Goal: Register for event/course

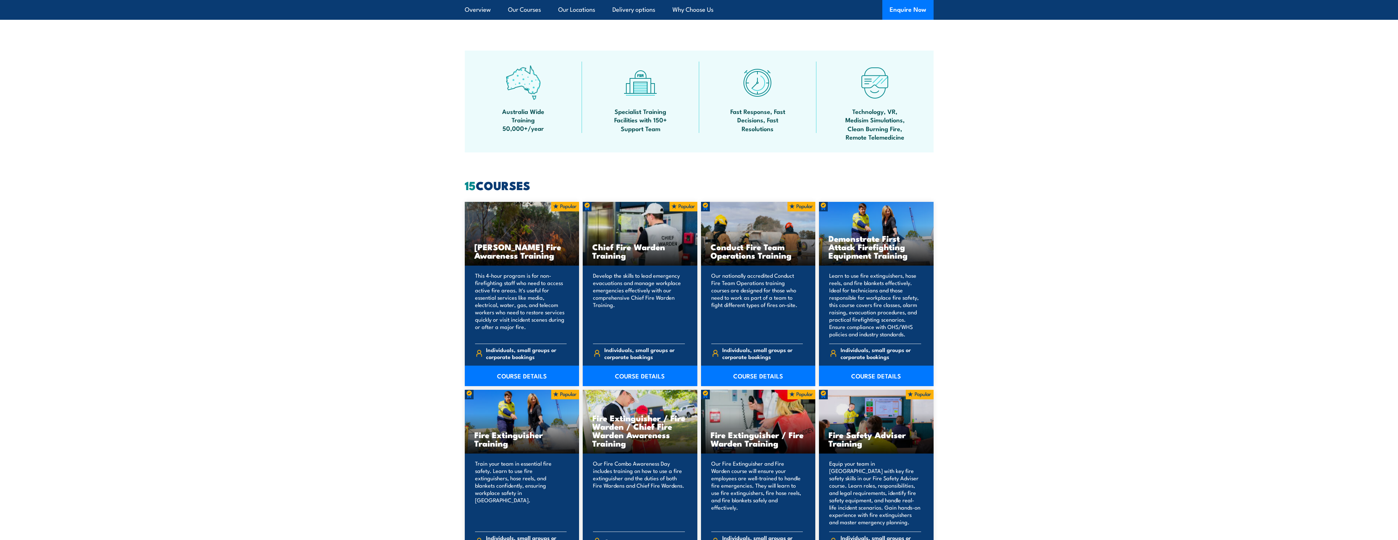
scroll to position [513, 0]
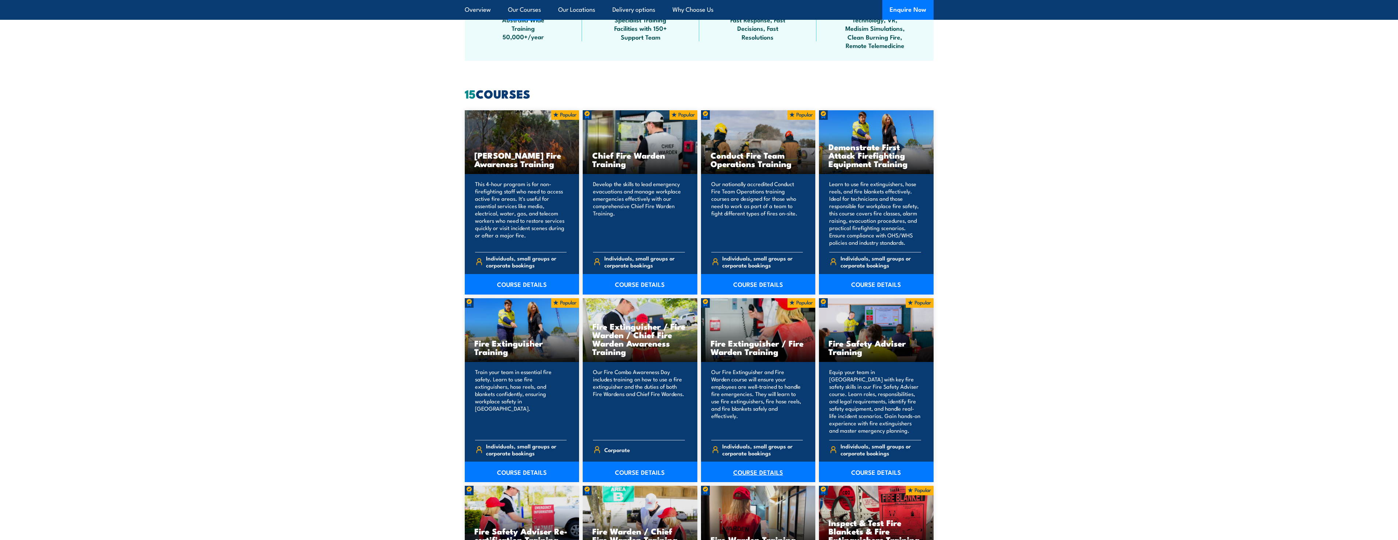
click at [754, 471] on link "COURSE DETAILS" at bounding box center [758, 472] width 115 height 21
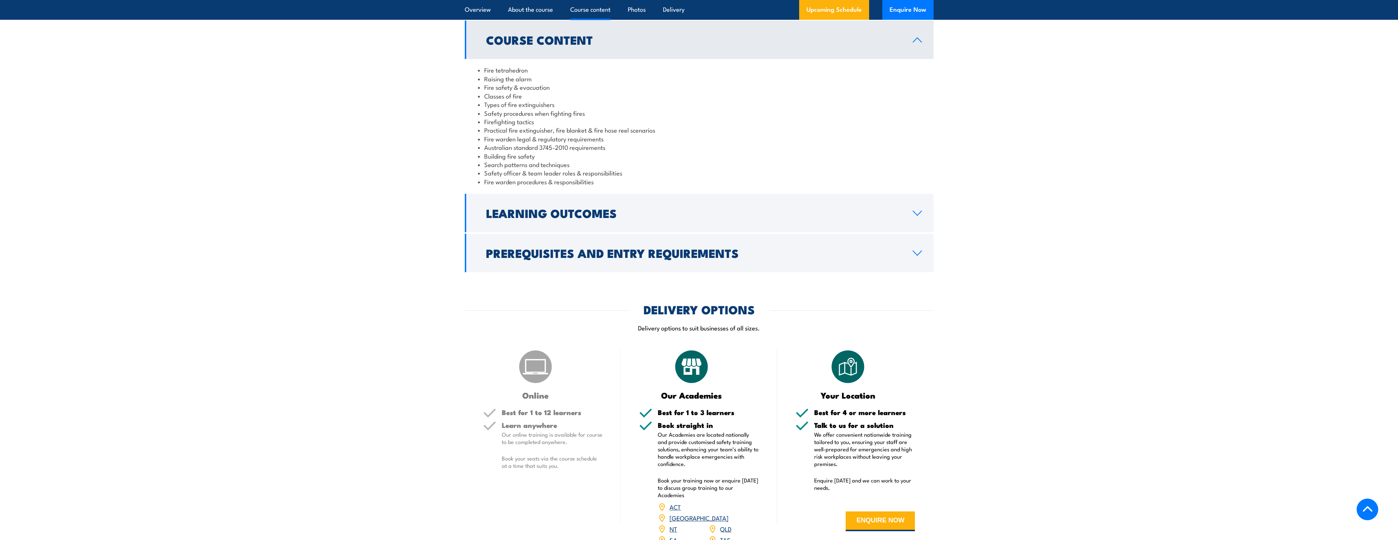
scroll to position [623, 0]
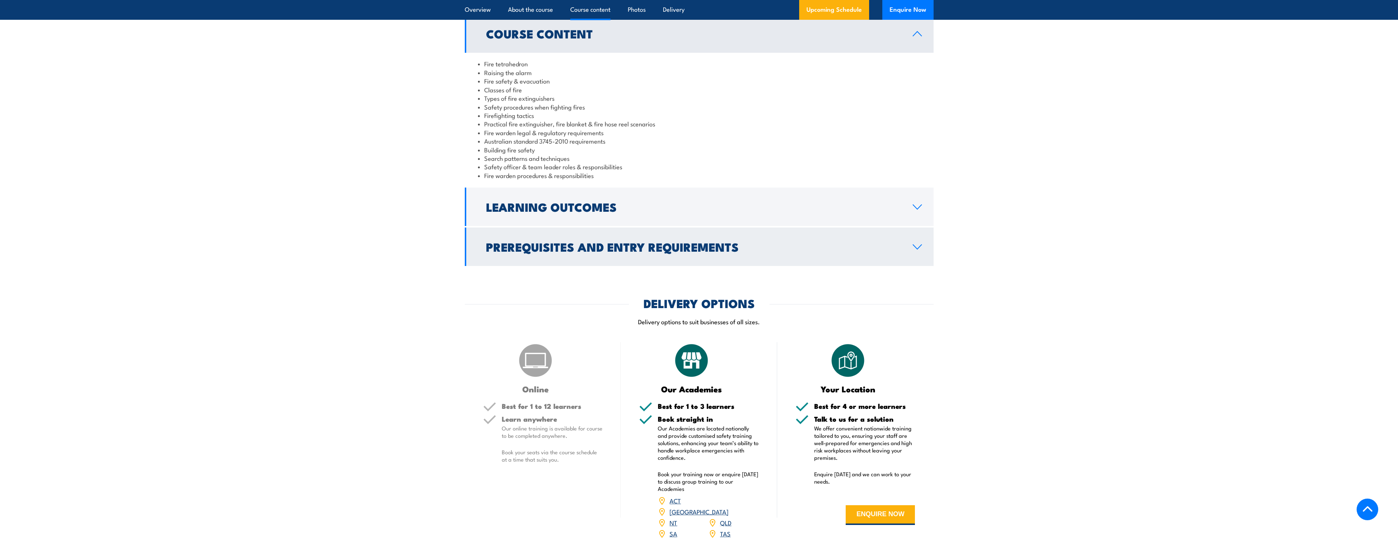
click at [913, 245] on icon at bounding box center [917, 247] width 8 height 4
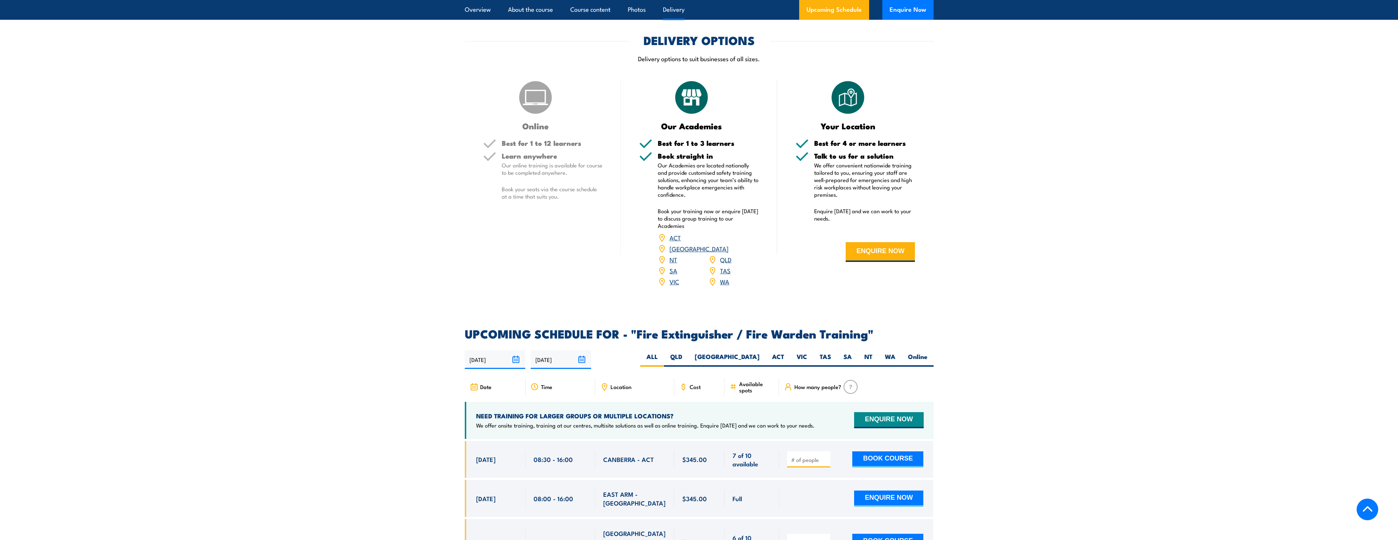
scroll to position [842, 0]
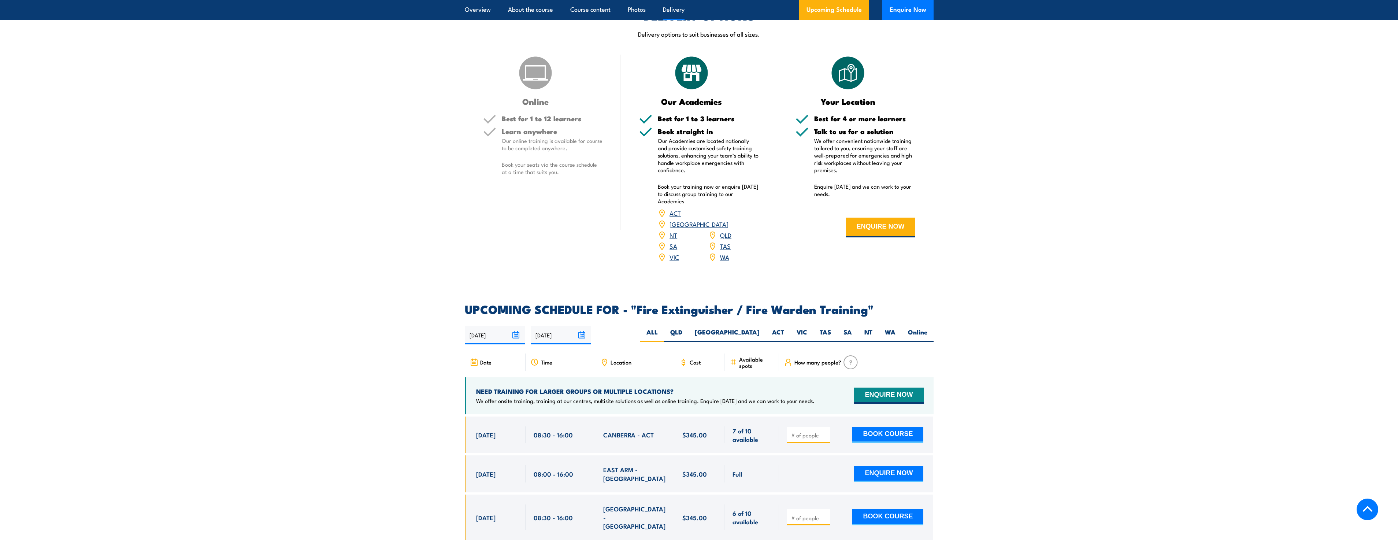
click at [720, 252] on link "WA" at bounding box center [724, 256] width 9 height 9
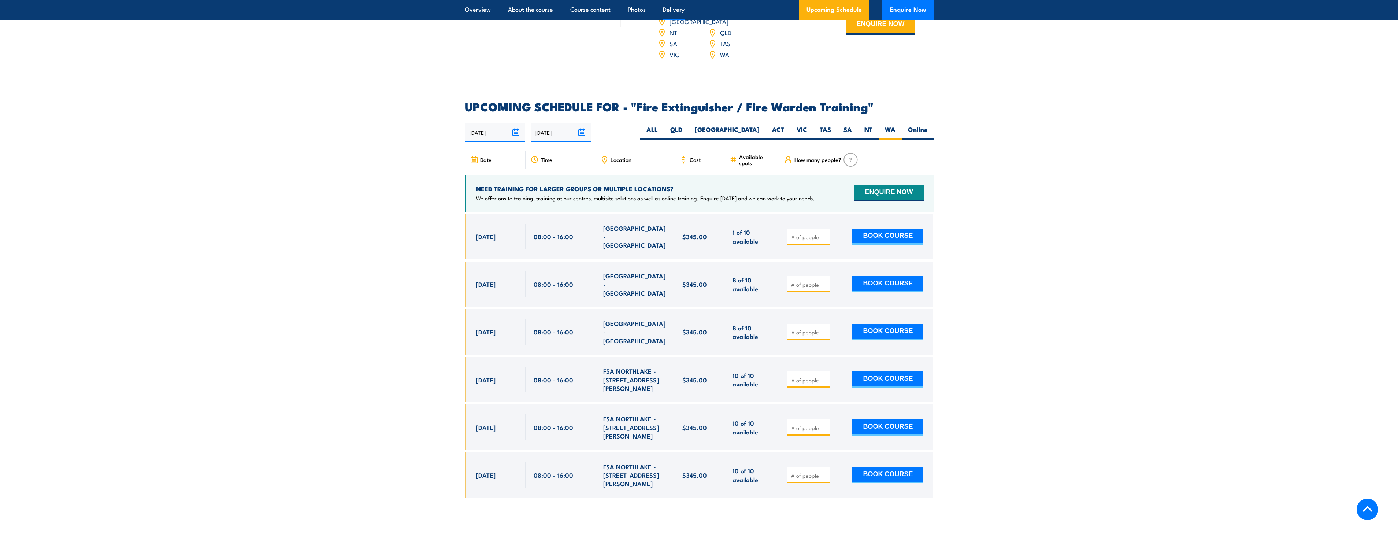
scroll to position [946, 0]
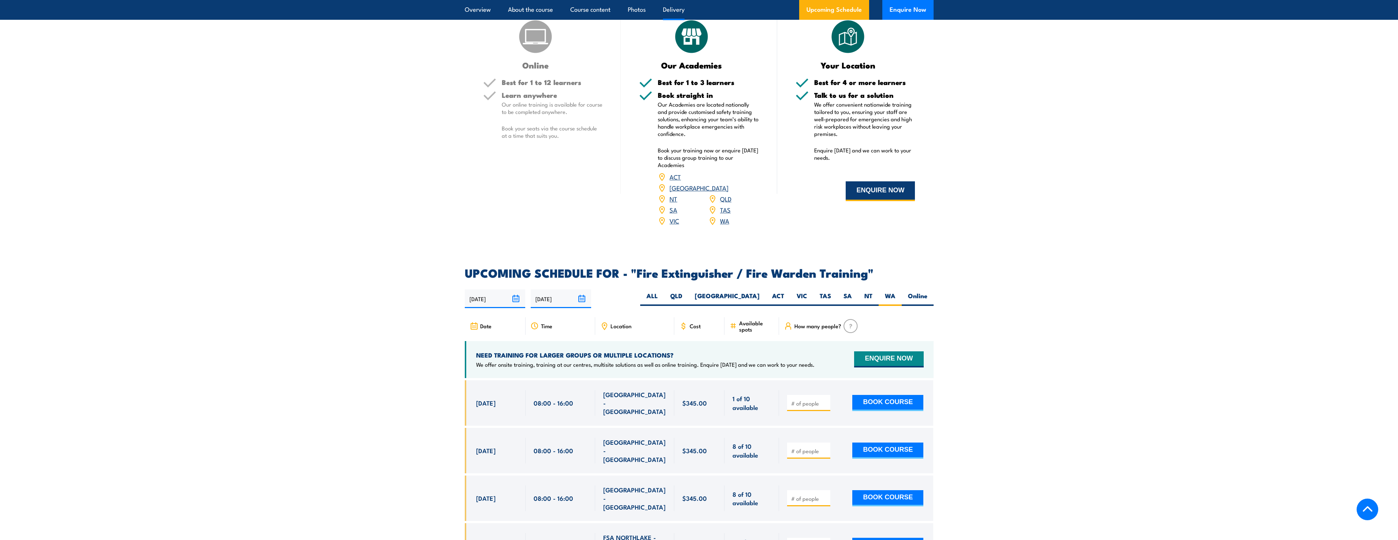
click at [890, 188] on button "ENQUIRE NOW" at bounding box center [880, 191] width 69 height 20
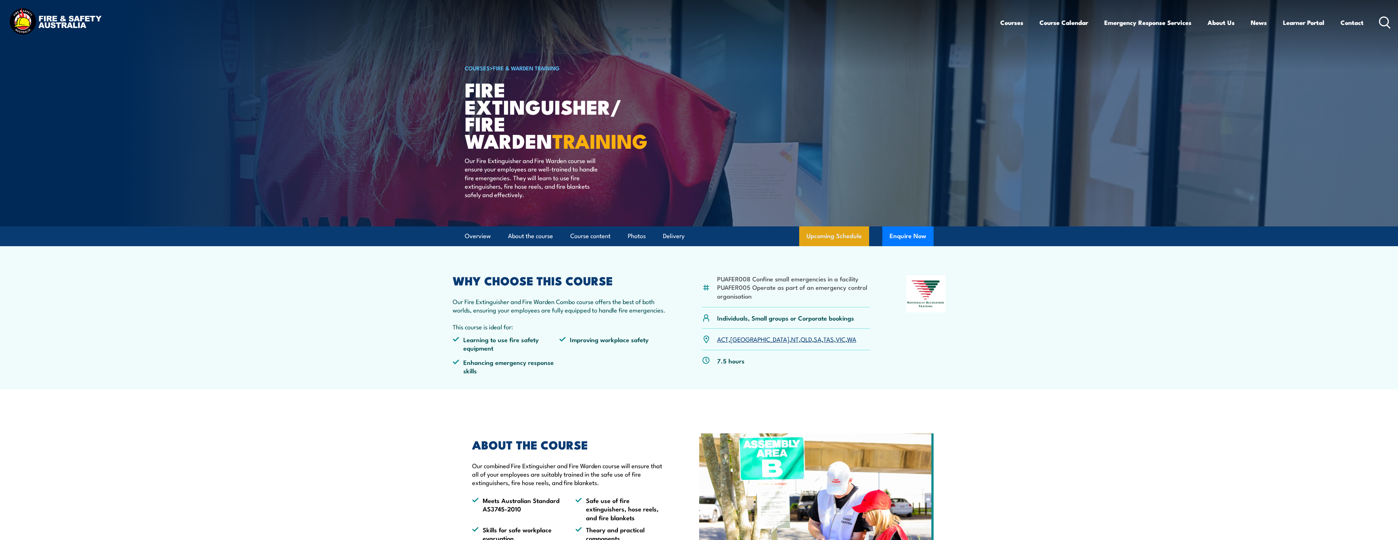
click at [833, 238] on link "Upcoming Schedule" at bounding box center [834, 236] width 70 height 20
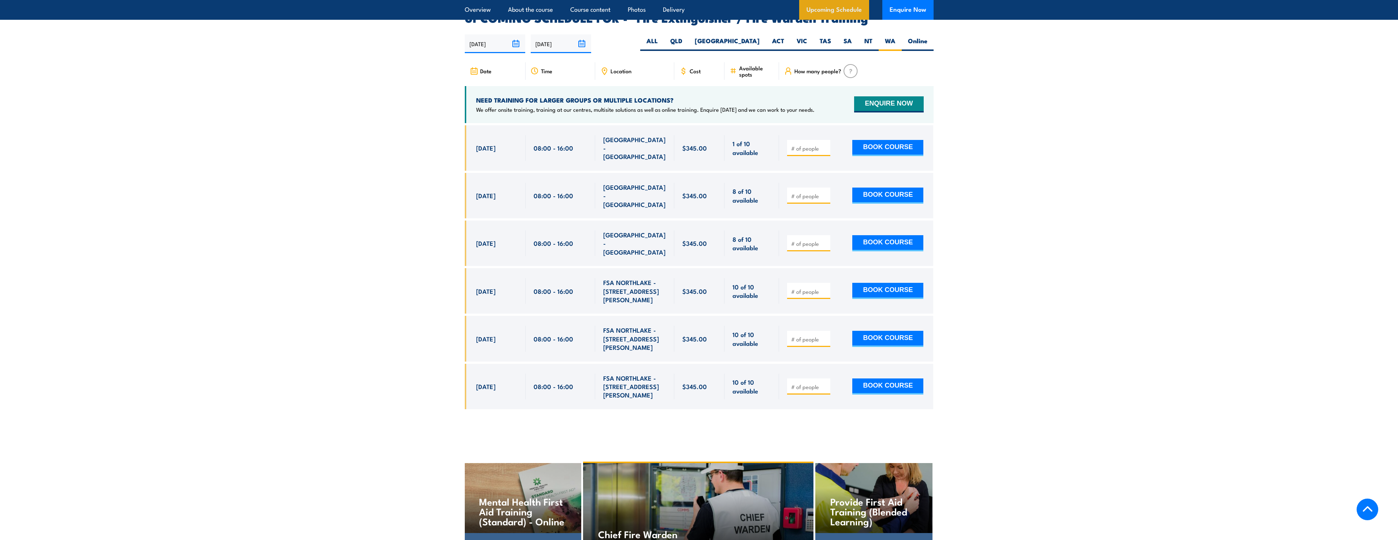
scroll to position [1203, 0]
